Goal: Communication & Community: Connect with others

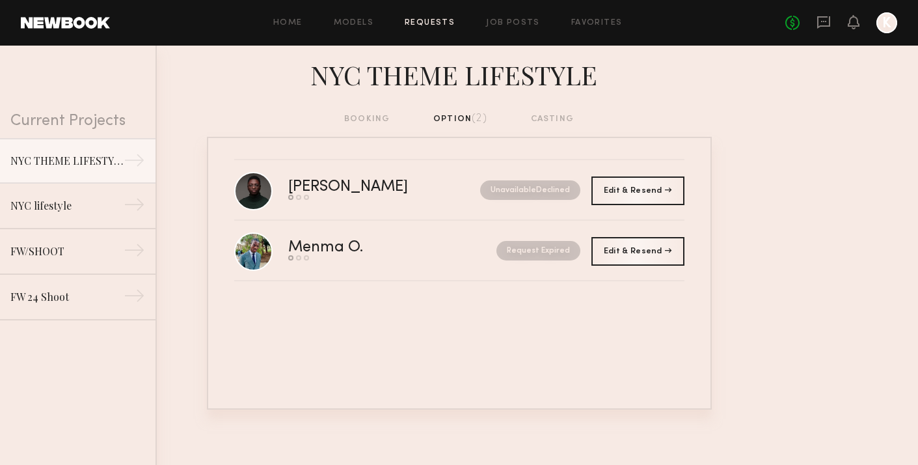
click at [368, 122] on div "booking option (2) casting" at bounding box center [459, 119] width 230 height 14
click at [368, 118] on div "booking option (2) casting" at bounding box center [459, 119] width 230 height 14
click at [553, 113] on div "booking option (2) casting" at bounding box center [459, 119] width 230 height 14
click at [60, 196] on link "NYC lifestyle →" at bounding box center [78, 206] width 156 height 46
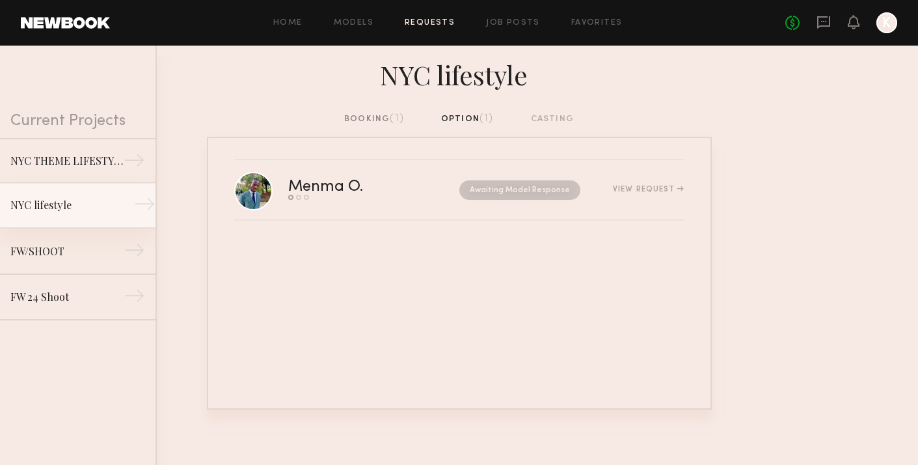
click at [57, 223] on link "NYC lifestyle →" at bounding box center [78, 206] width 156 height 46
click at [57, 232] on link "FW/SHOOT →" at bounding box center [78, 251] width 156 height 46
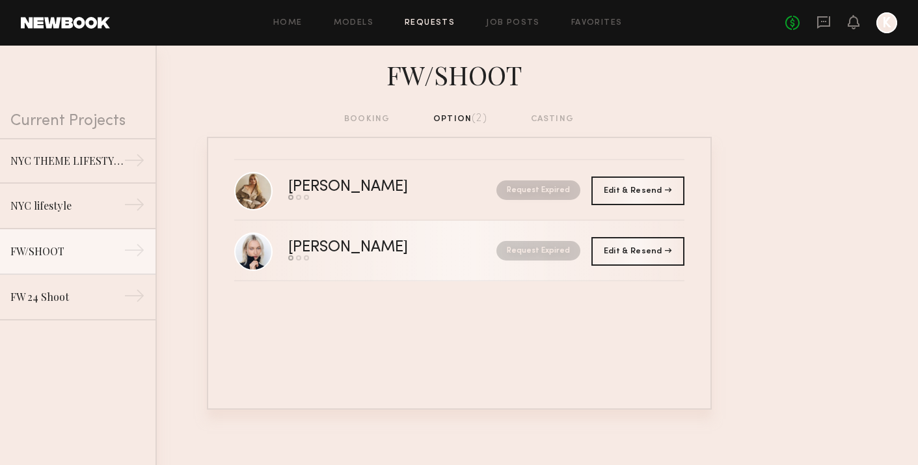
click at [318, 242] on div "[PERSON_NAME]" at bounding box center [370, 247] width 164 height 15
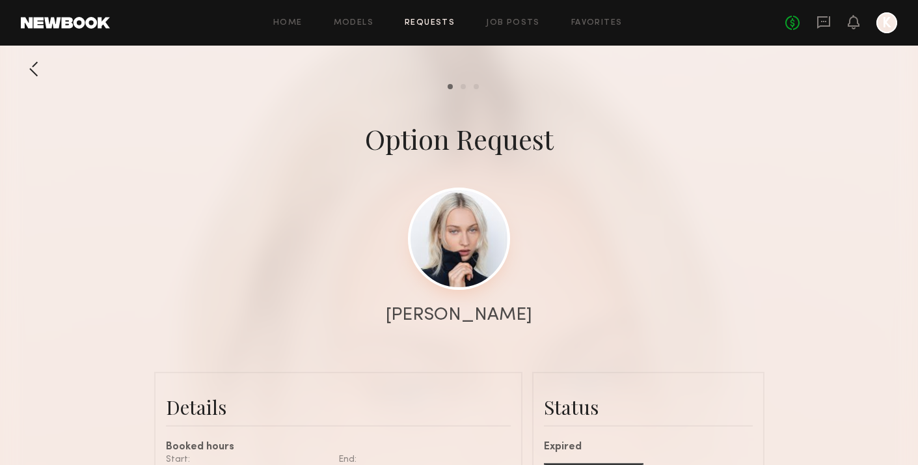
click at [447, 263] on link at bounding box center [459, 238] width 102 height 102
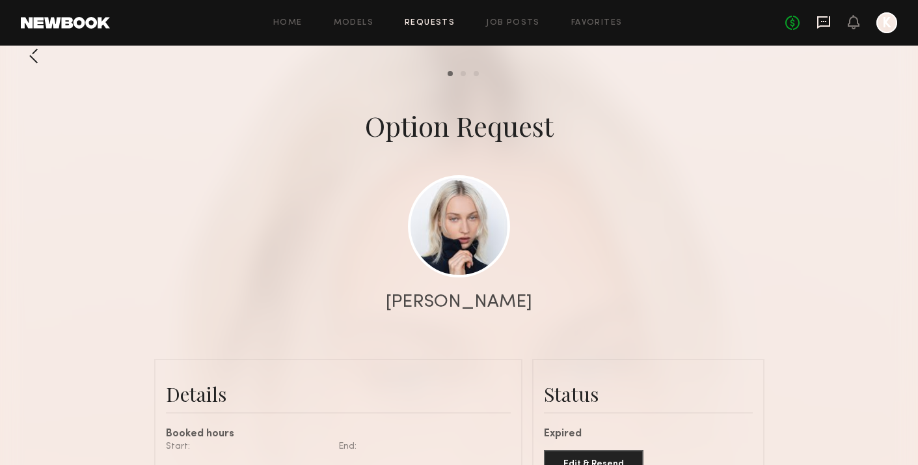
click at [825, 25] on icon at bounding box center [824, 22] width 14 height 14
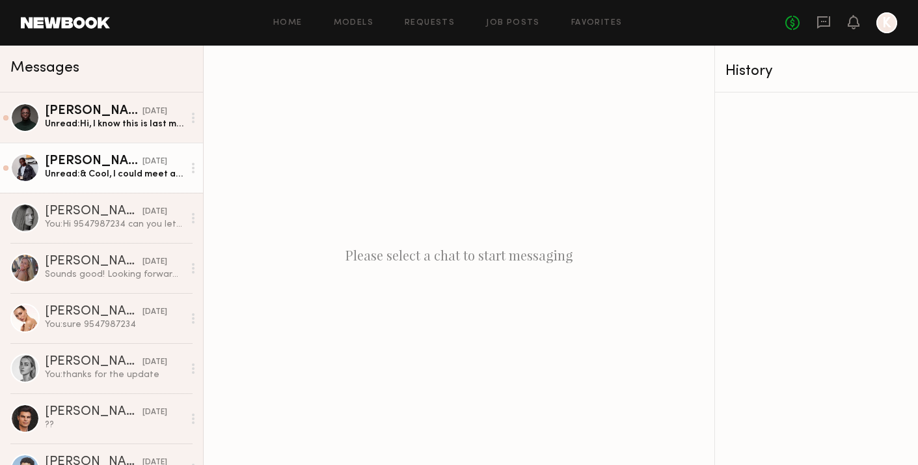
click at [138, 177] on div "Unread: & Cool, I could meet at 96st q train" at bounding box center [114, 174] width 139 height 12
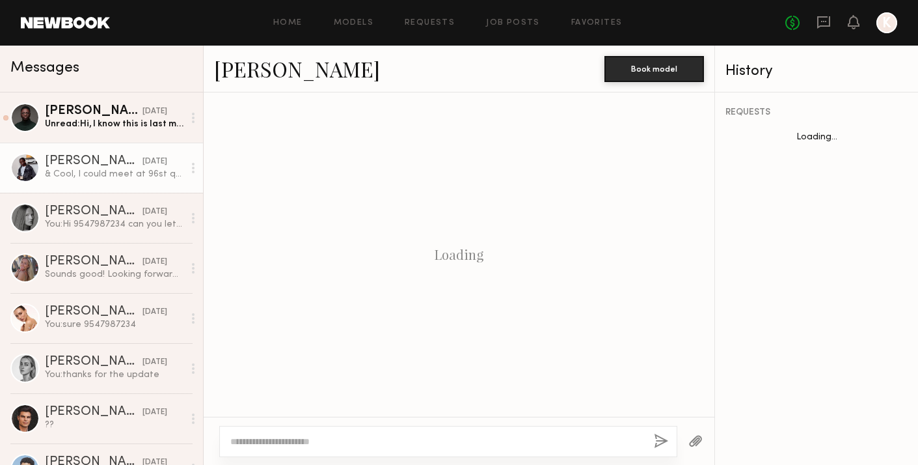
scroll to position [590, 0]
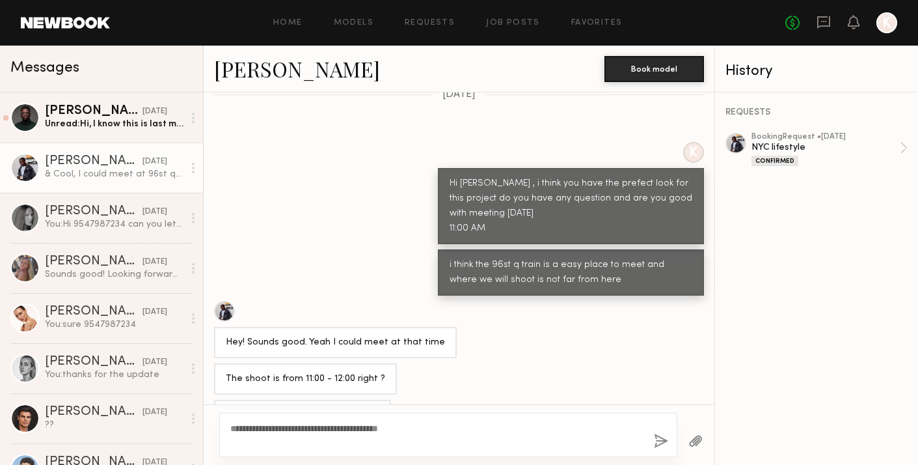
type textarea "**********"
click at [668, 437] on button "button" at bounding box center [661, 442] width 14 height 16
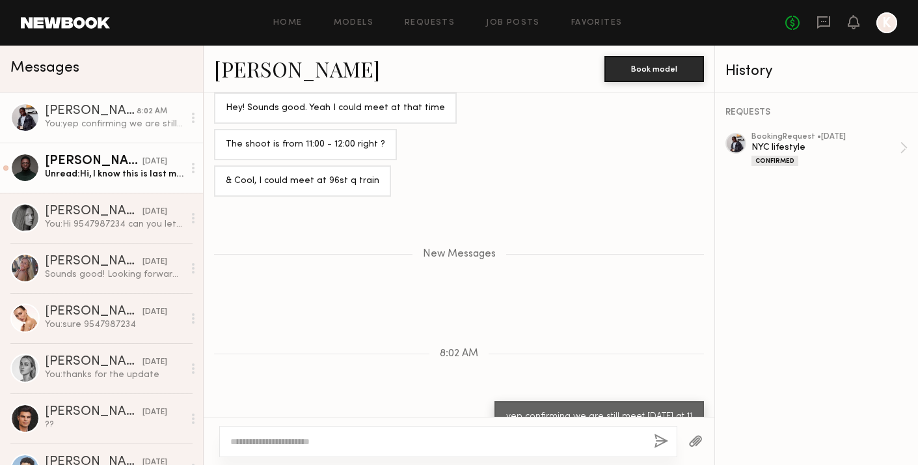
click at [142, 170] on div "Unread: Hi, I know this is last minute but do you still need a model?" at bounding box center [114, 174] width 139 height 12
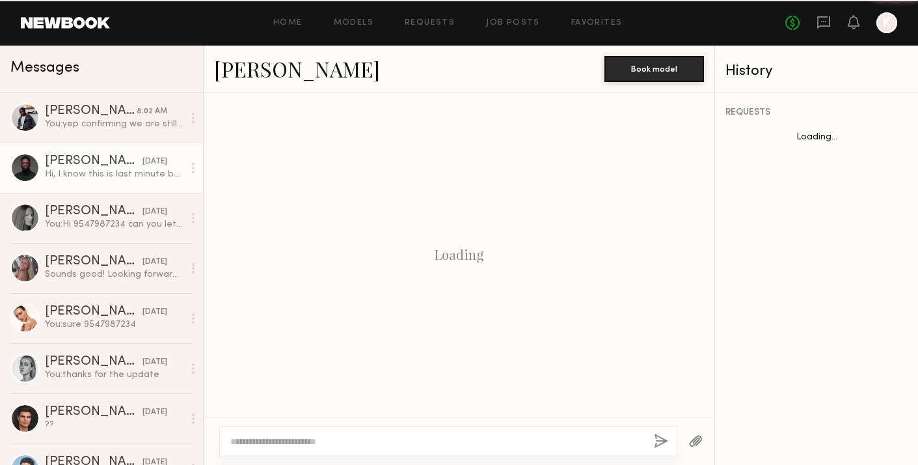
scroll to position [358, 0]
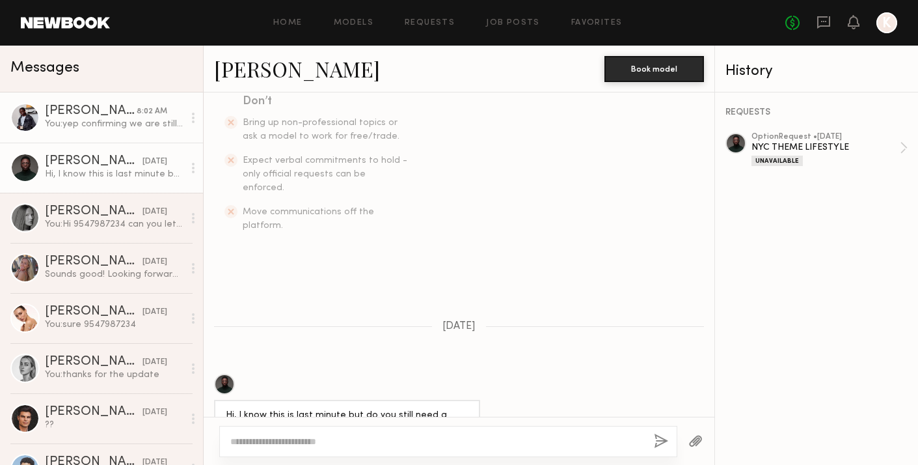
click at [103, 124] on div "You: yep confirming we are still meet today at 11" at bounding box center [114, 124] width 139 height 12
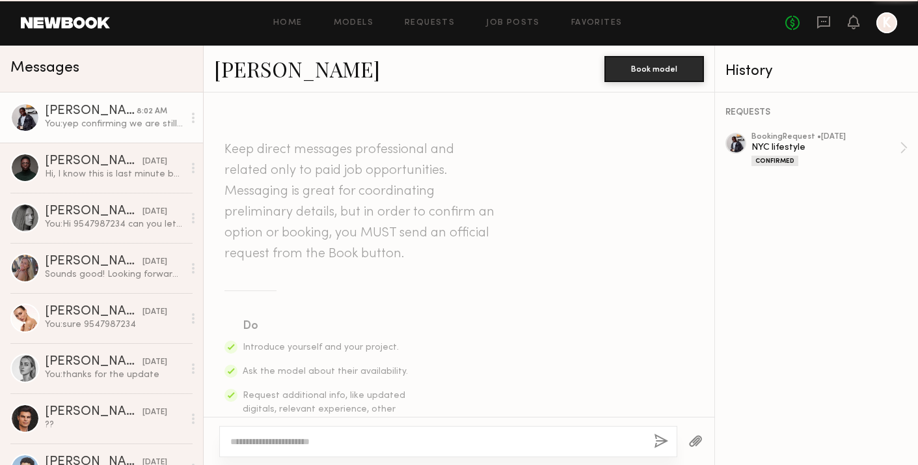
scroll to position [725, 0]
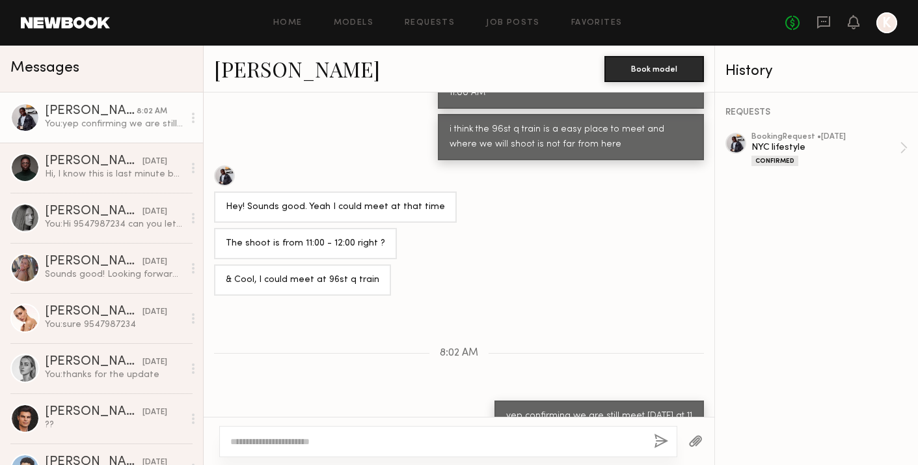
click at [335, 443] on textarea at bounding box center [436, 441] width 413 height 13
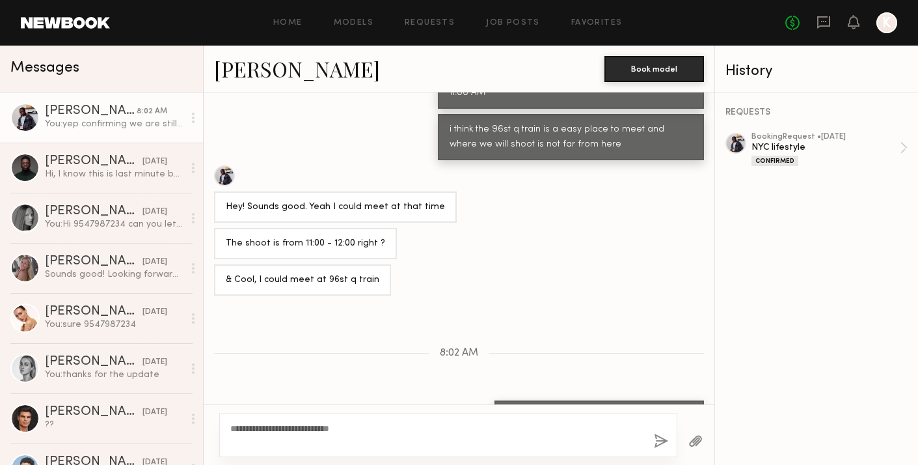
type textarea "**********"
click at [665, 445] on button "button" at bounding box center [661, 442] width 14 height 16
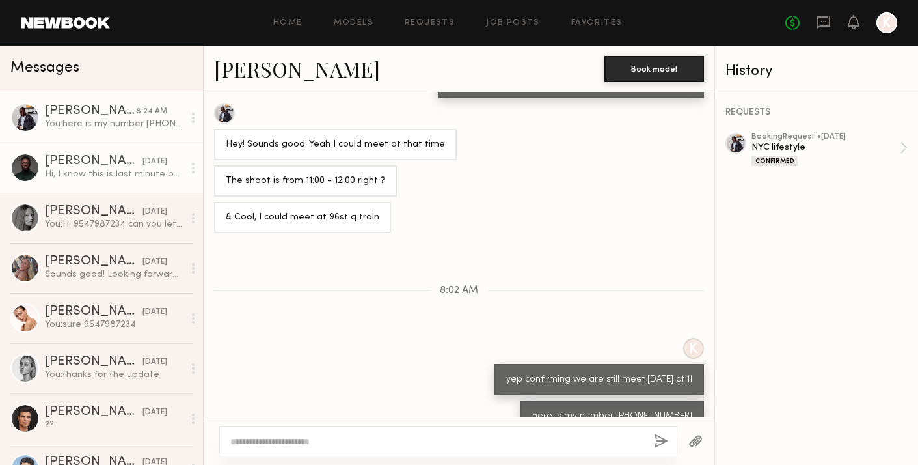
scroll to position [869, 0]
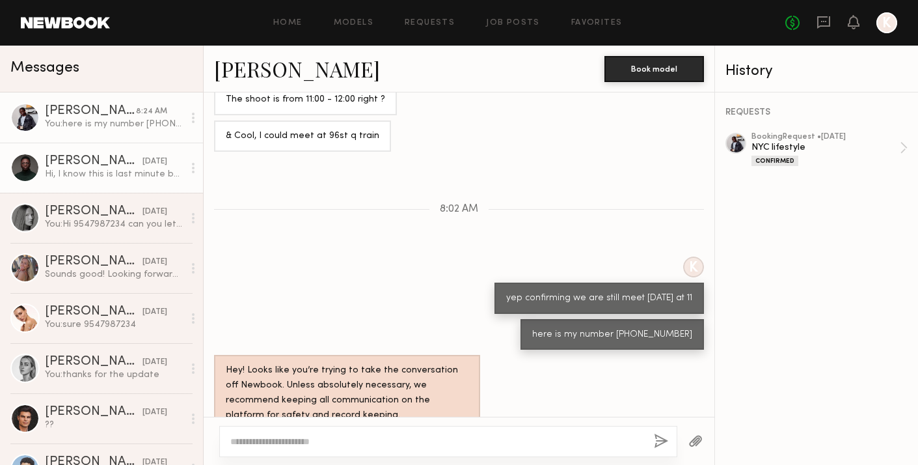
click at [99, 162] on div "Simeon W." at bounding box center [94, 161] width 98 height 13
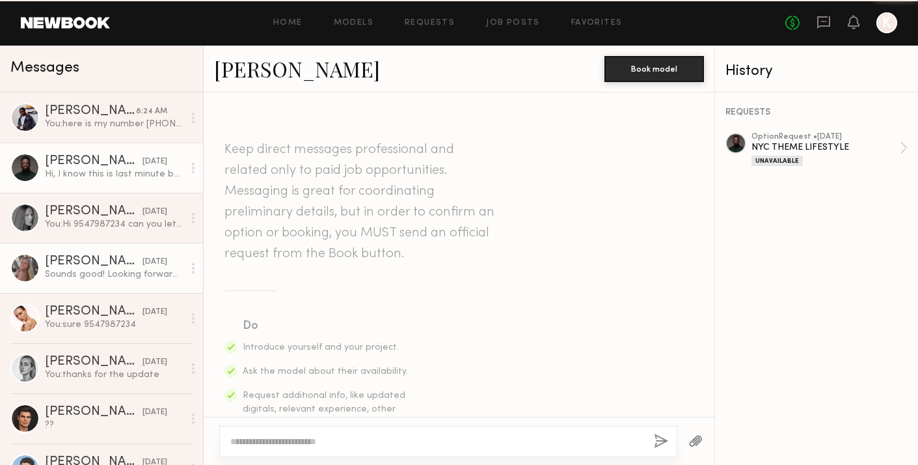
scroll to position [358, 0]
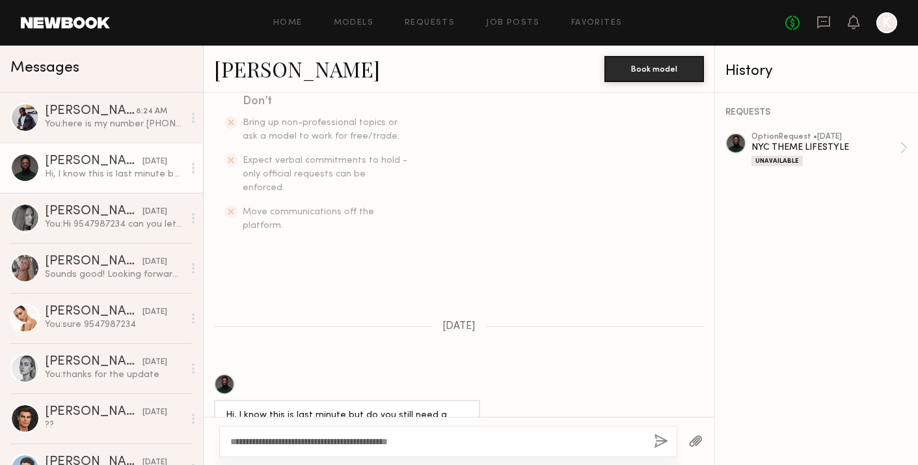
type textarea "**********"
click at [656, 447] on button "button" at bounding box center [661, 442] width 14 height 16
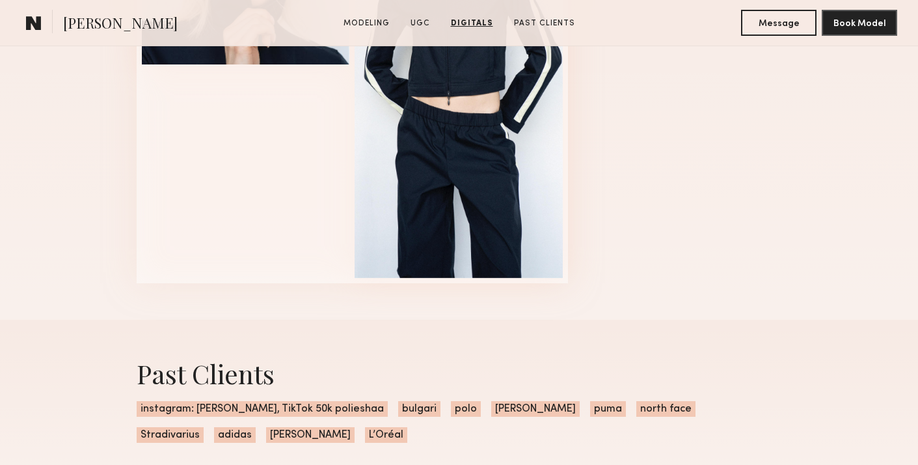
scroll to position [2659, 0]
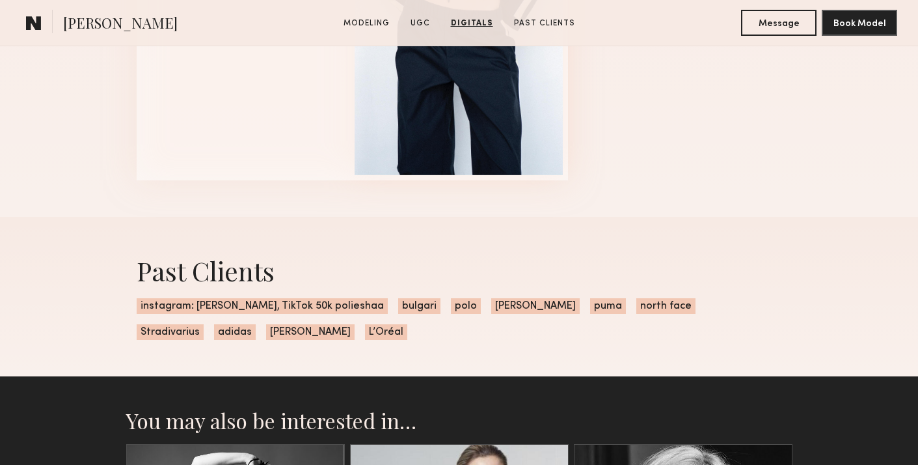
click at [310, 307] on span "instagram: [PERSON_NAME], TikTok 50k polieshaa" at bounding box center [262, 306] width 251 height 16
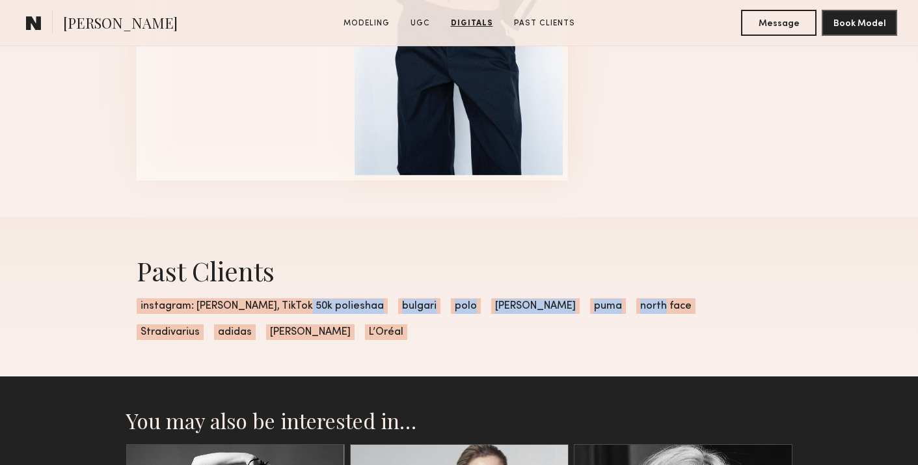
click at [310, 307] on span "instagram: [PERSON_NAME], TikTok 50k polieshaa" at bounding box center [262, 306] width 251 height 16
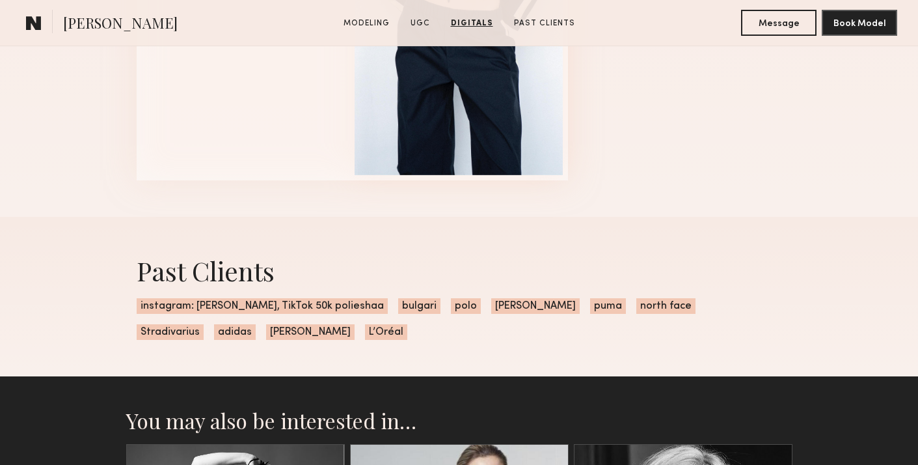
click at [310, 307] on span "instagram: [PERSON_NAME], TikTok 50k polieshaa" at bounding box center [262, 306] width 251 height 16
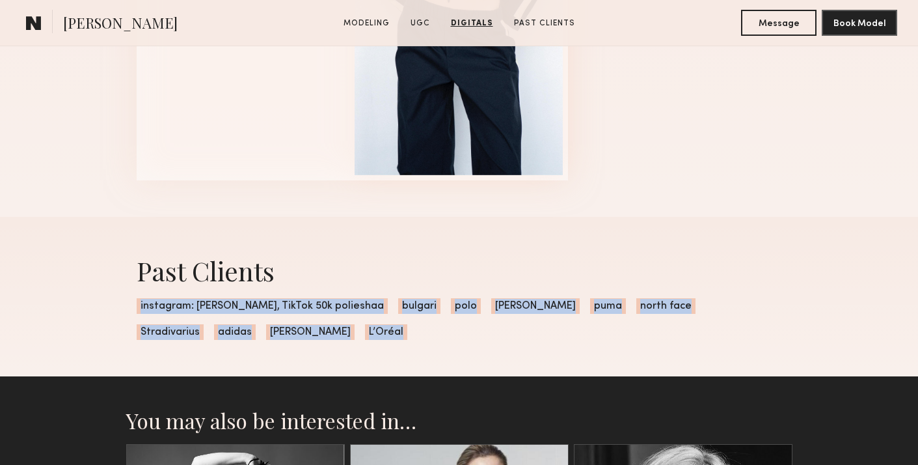
click at [310, 307] on span "instagram: [PERSON_NAME], TikTok 50k polieshaa" at bounding box center [262, 306] width 251 height 16
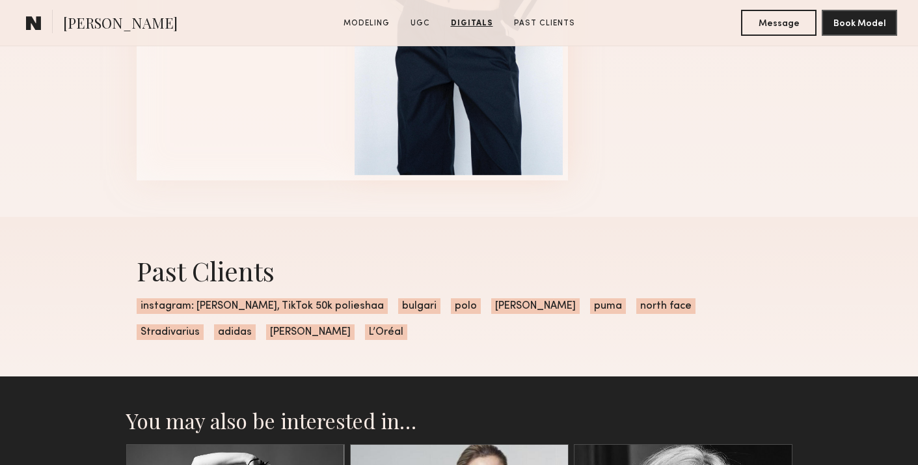
click at [324, 335] on div "Past Clients instagram: [PERSON_NAME], TikTok 50k polieshaa bulgari polo [PERSO…" at bounding box center [459, 296] width 667 height 159
click at [209, 308] on span "instagram: [PERSON_NAME], TikTok 50k polieshaa" at bounding box center [262, 306] width 251 height 16
